Goal: Transaction & Acquisition: Purchase product/service

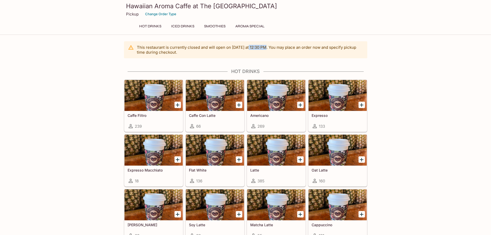
drag, startPoint x: 275, startPoint y: 47, endPoint x: 257, endPoint y: 47, distance: 17.3
click at [257, 47] on p "This restaurant is currently closed and will open [DATE] at 12:30 PM . You may …" at bounding box center [250, 50] width 226 height 10
click at [153, 26] on button "Hot Drinks" at bounding box center [150, 26] width 28 height 7
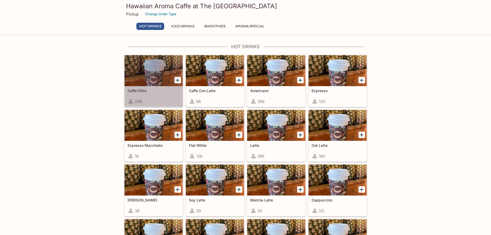
click at [153, 78] on div at bounding box center [154, 70] width 58 height 31
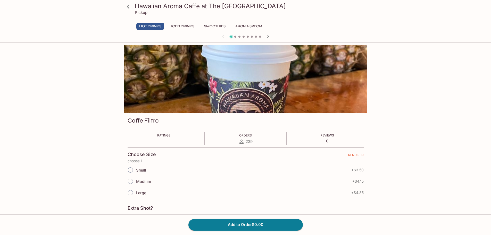
click at [151, 27] on button "Hot Drinks" at bounding box center [150, 26] width 28 height 7
click at [269, 36] on icon "button" at bounding box center [268, 36] width 6 height 6
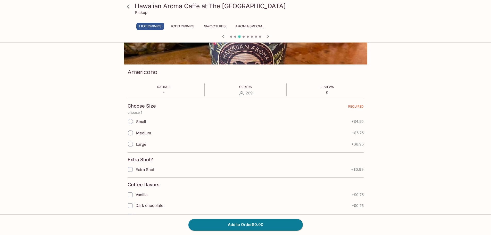
scroll to position [52, 0]
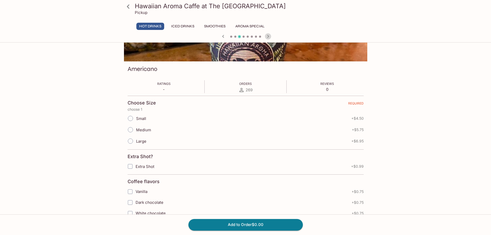
click at [268, 36] on icon "button" at bounding box center [268, 36] width 2 height 3
click at [267, 36] on icon "button" at bounding box center [268, 36] width 6 height 6
click at [268, 36] on icon "button" at bounding box center [268, 36] width 6 height 6
